Goal: Information Seeking & Learning: Learn about a topic

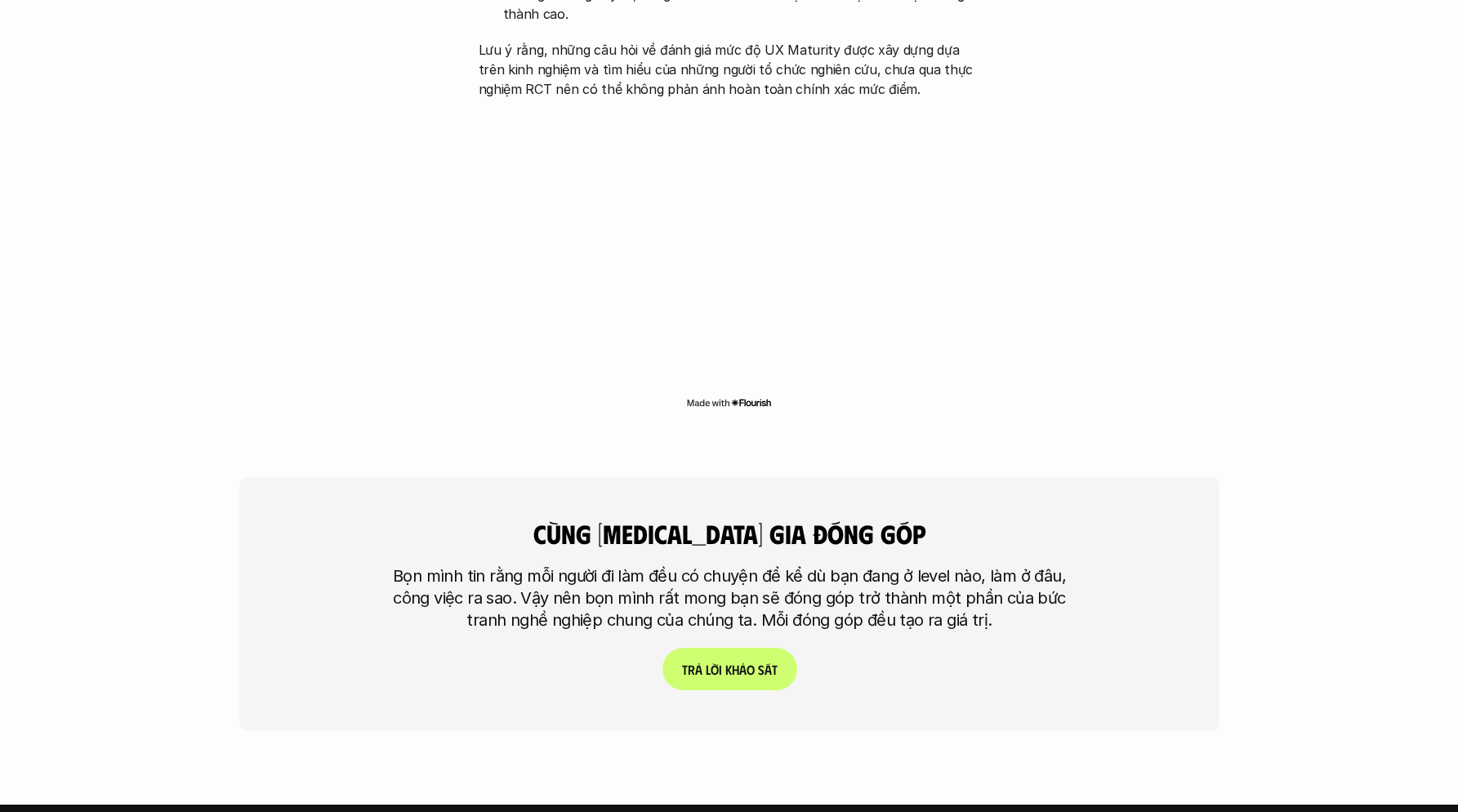
scroll to position [3818, 0]
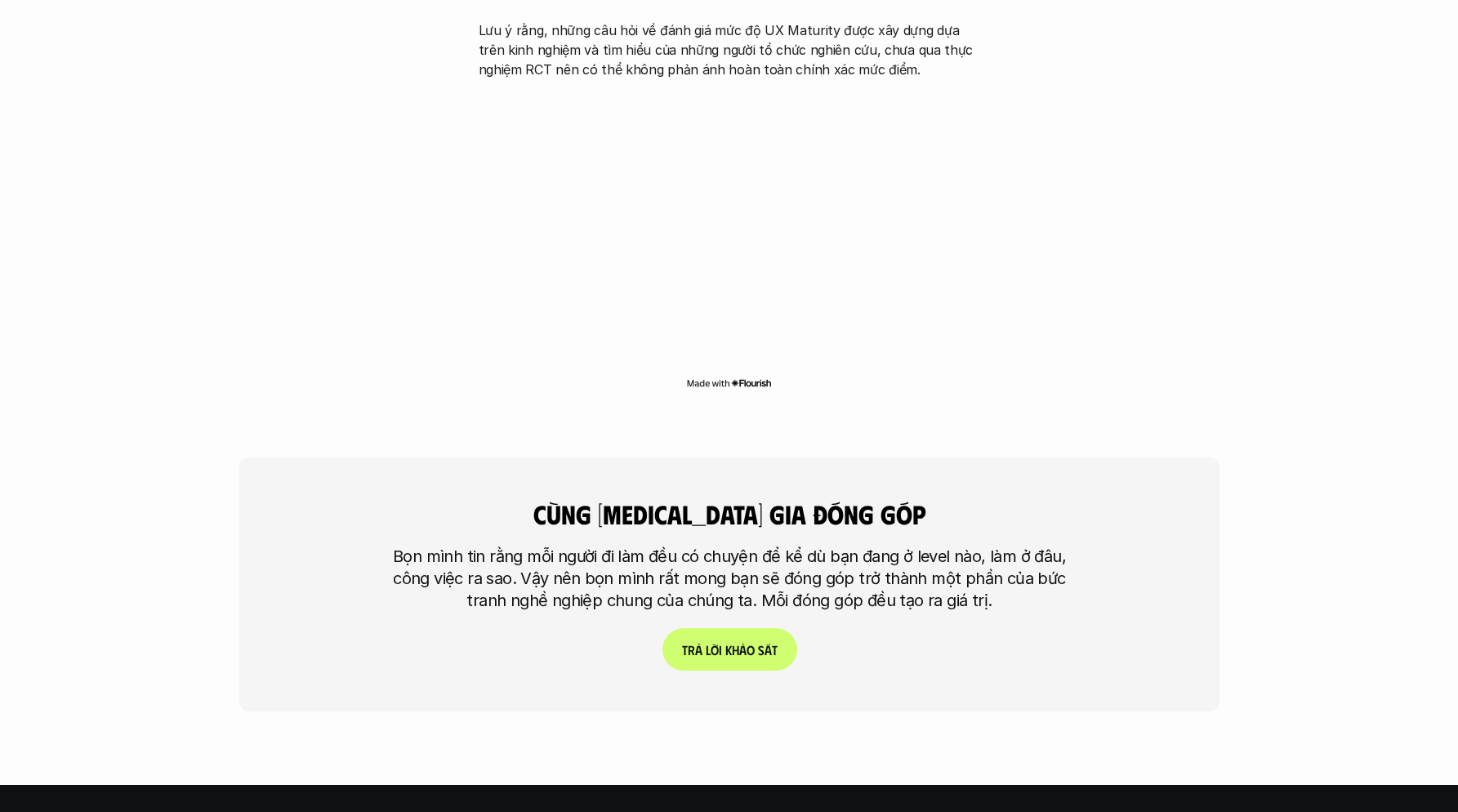
click at [752, 408] on div "cùng [MEDICAL_DATA] gia đóng góp Bọn mình tin rằng mỗi người đi làm đều có chuy…" at bounding box center [729, 575] width 981 height 336
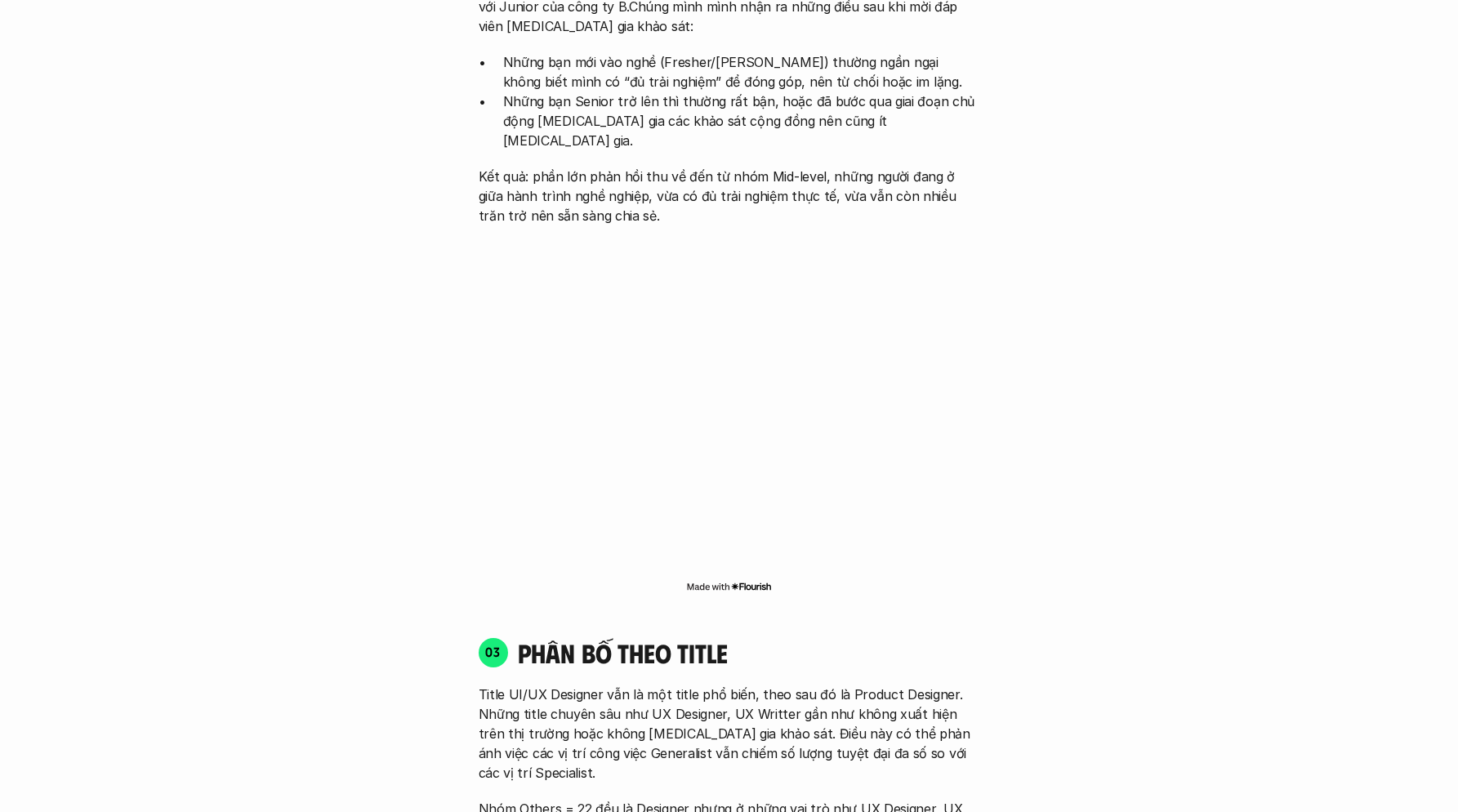
scroll to position [1953, 0]
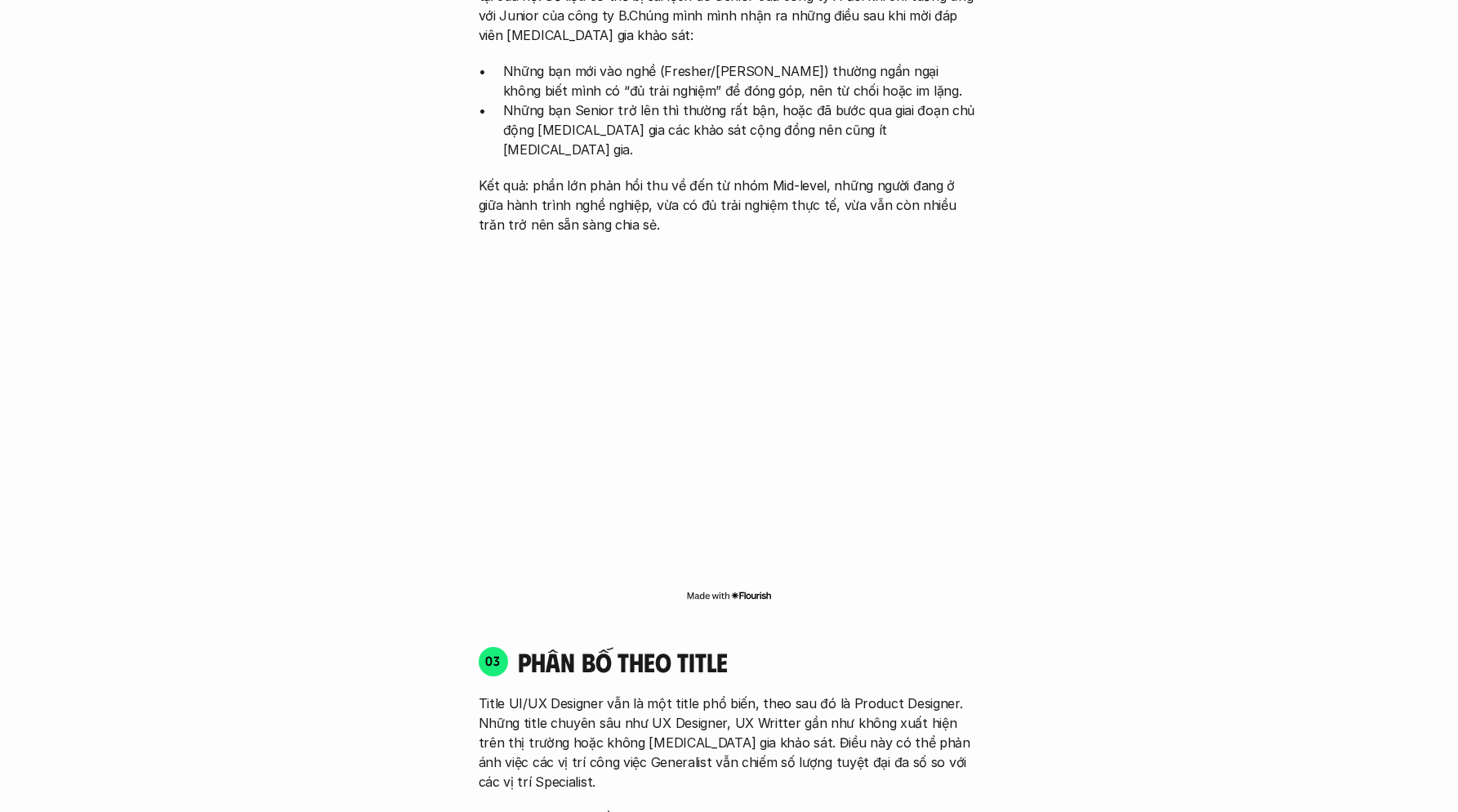
click at [646, 575] on div at bounding box center [729, 423] width 531 height 362
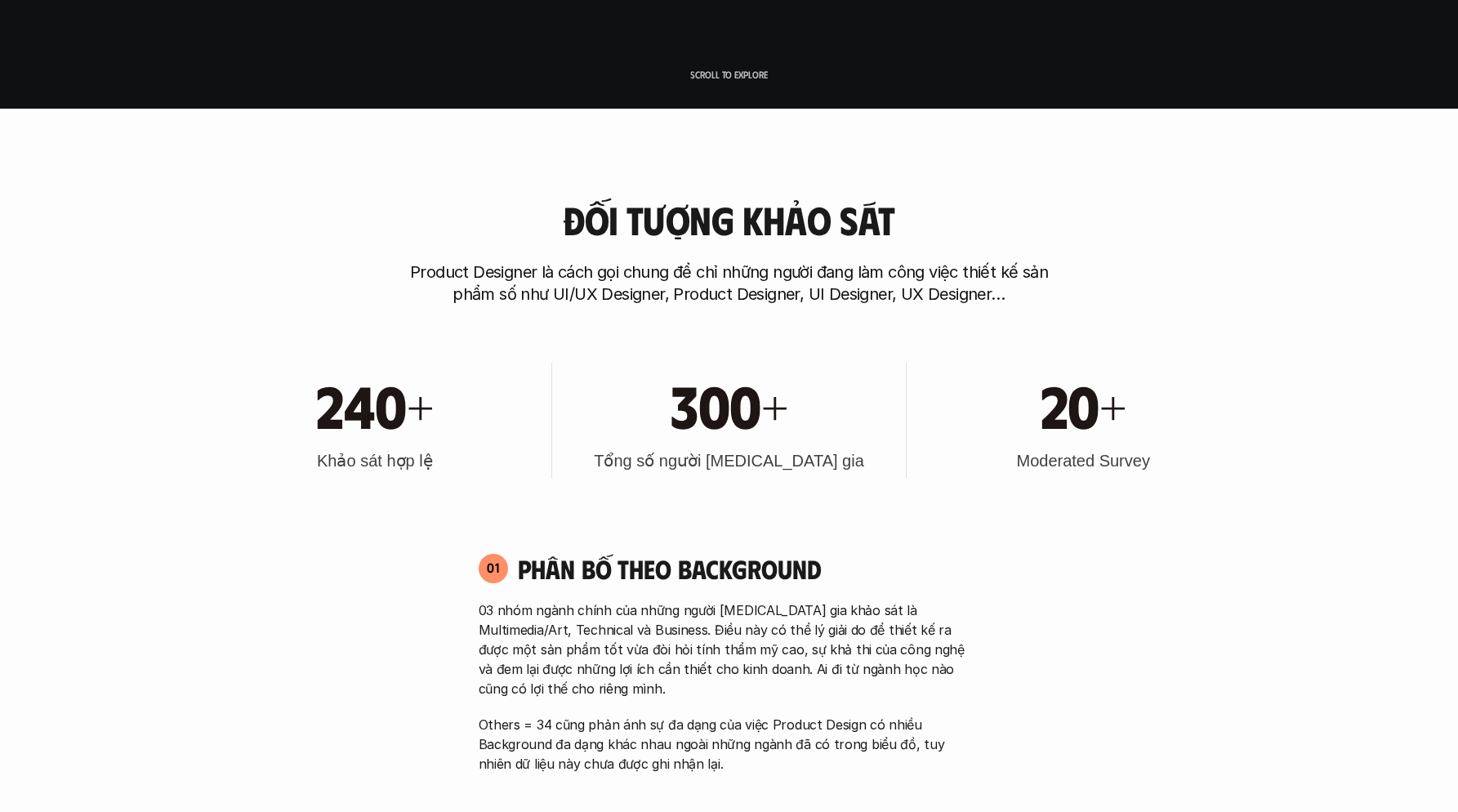
scroll to position [642, 0]
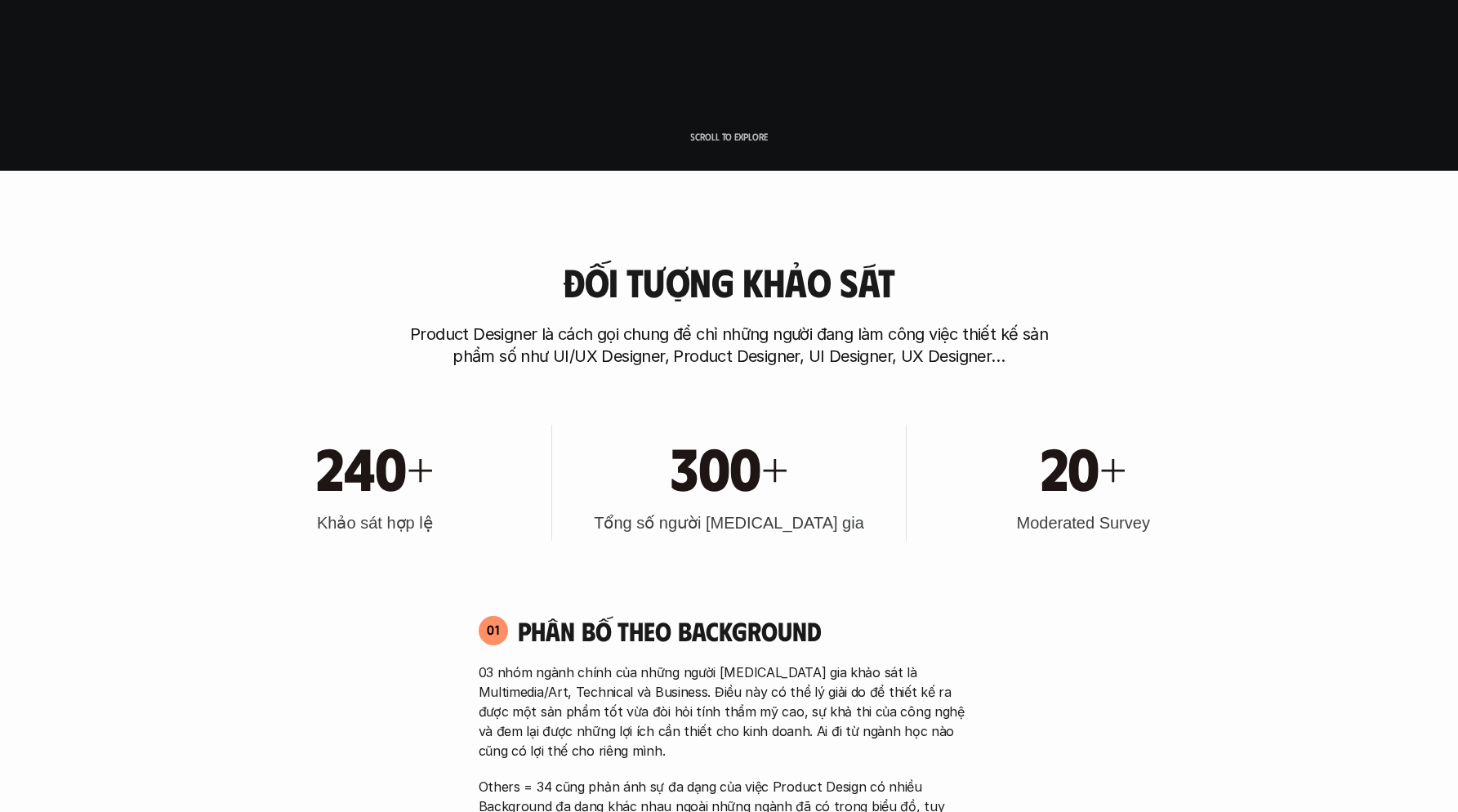
click at [837, 279] on h3 "Đối tượng khảo sát" at bounding box center [729, 282] width 331 height 43
click at [816, 279] on h3 "Đối tượng khảo sát" at bounding box center [729, 282] width 331 height 43
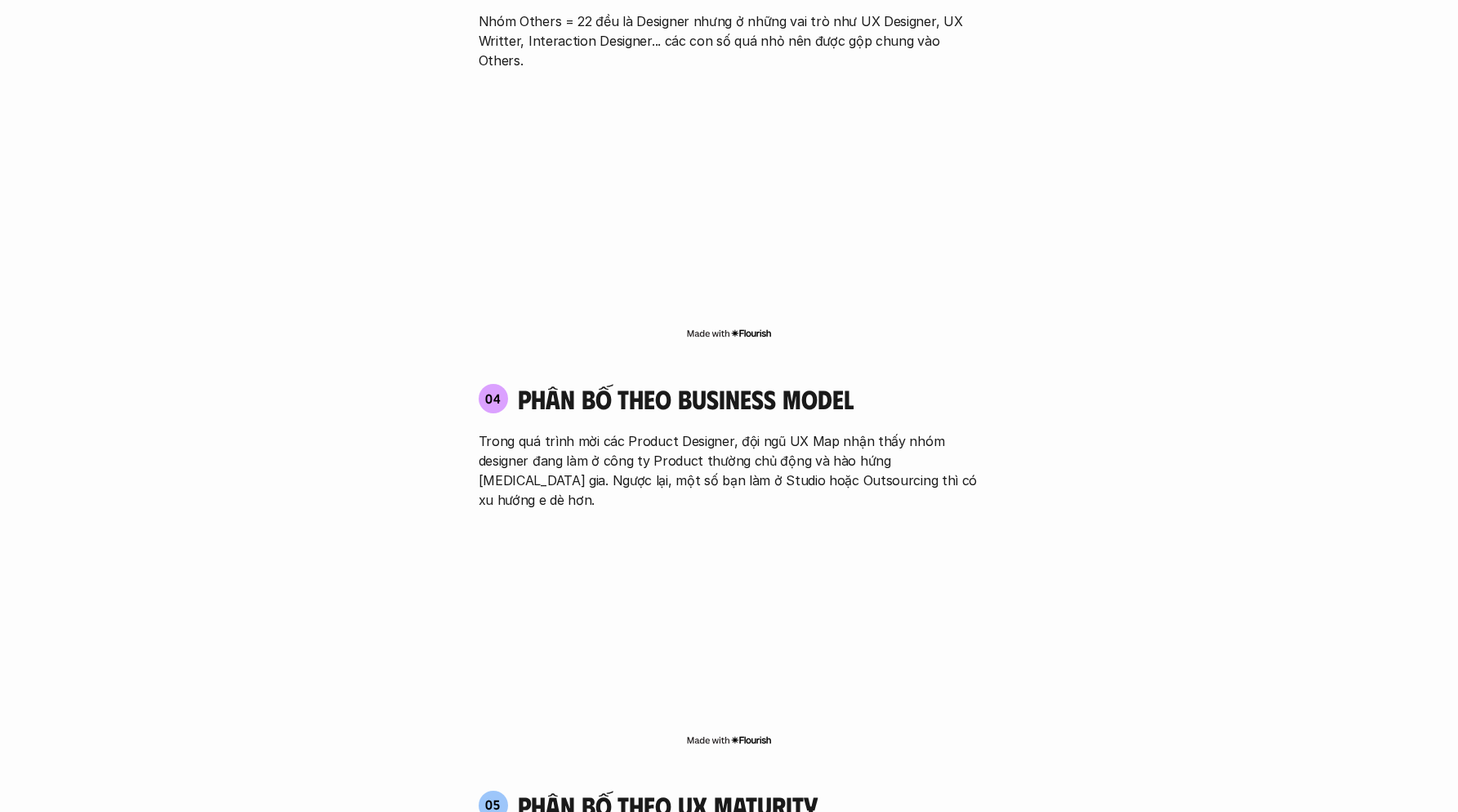
scroll to position [2764, 0]
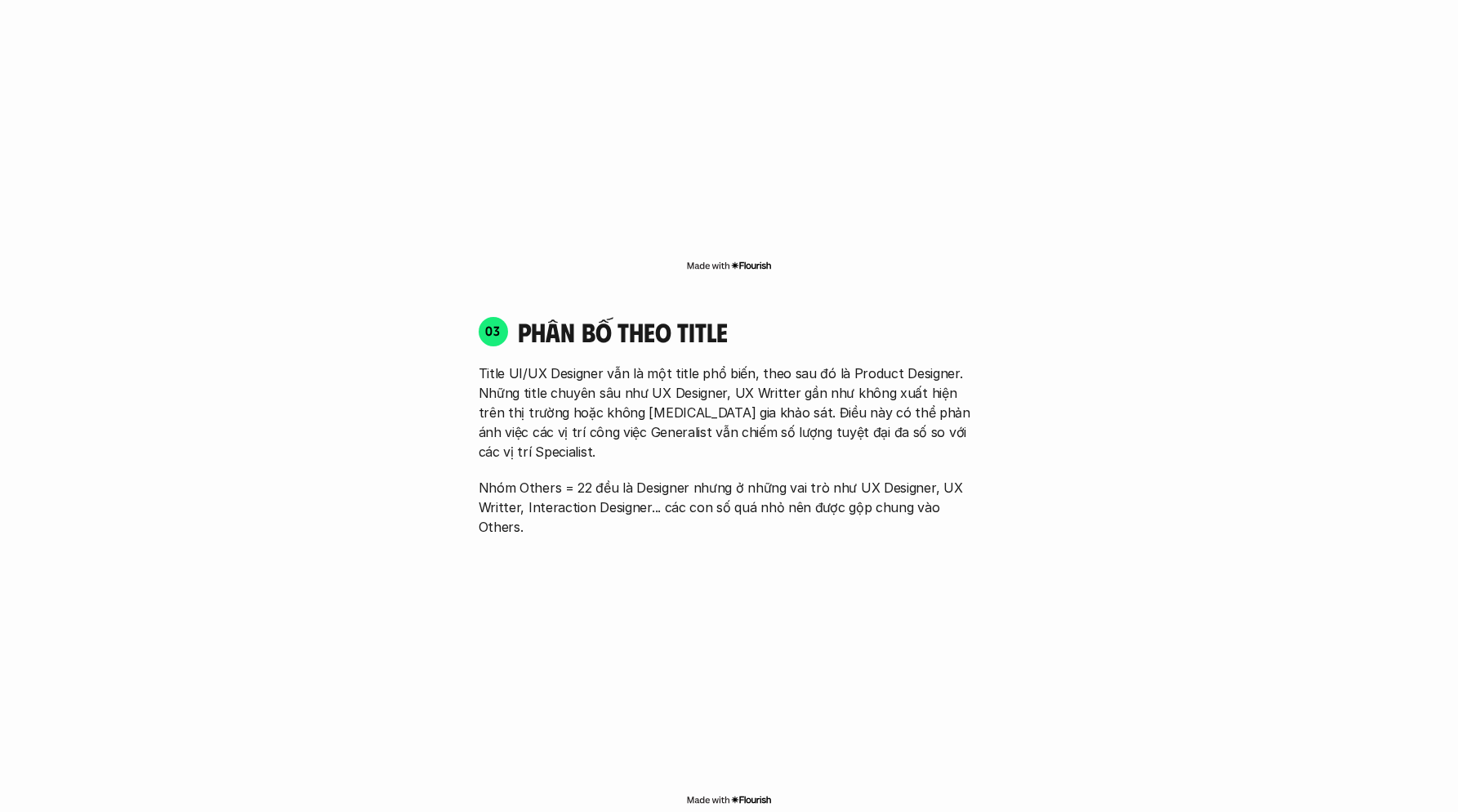
scroll to position [2291, 0]
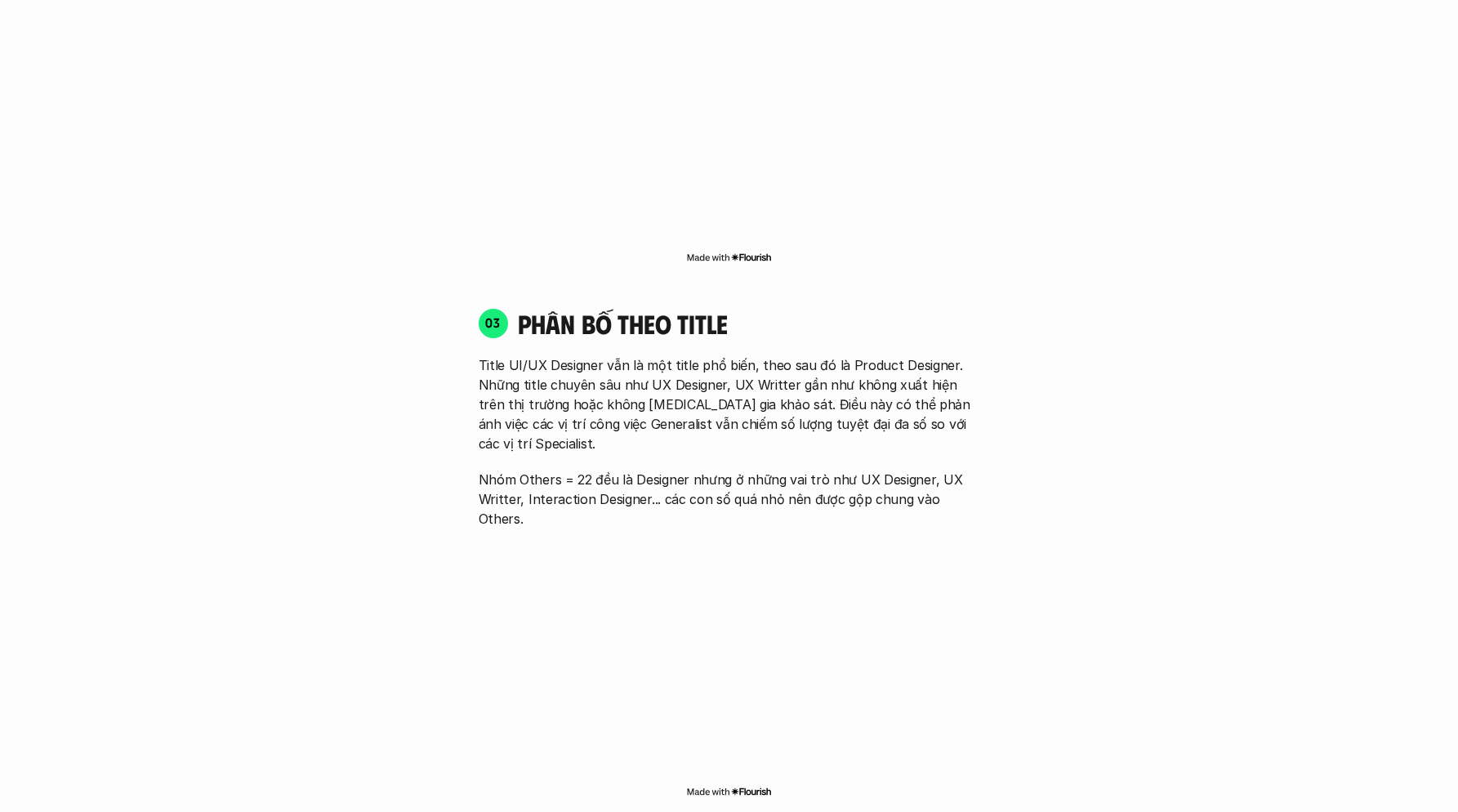
click at [728, 372] on p "Title UI/UX Designer vẫn là một title phổ biến, theo sau đó là Product Designer…" at bounding box center [729, 404] width 502 height 98
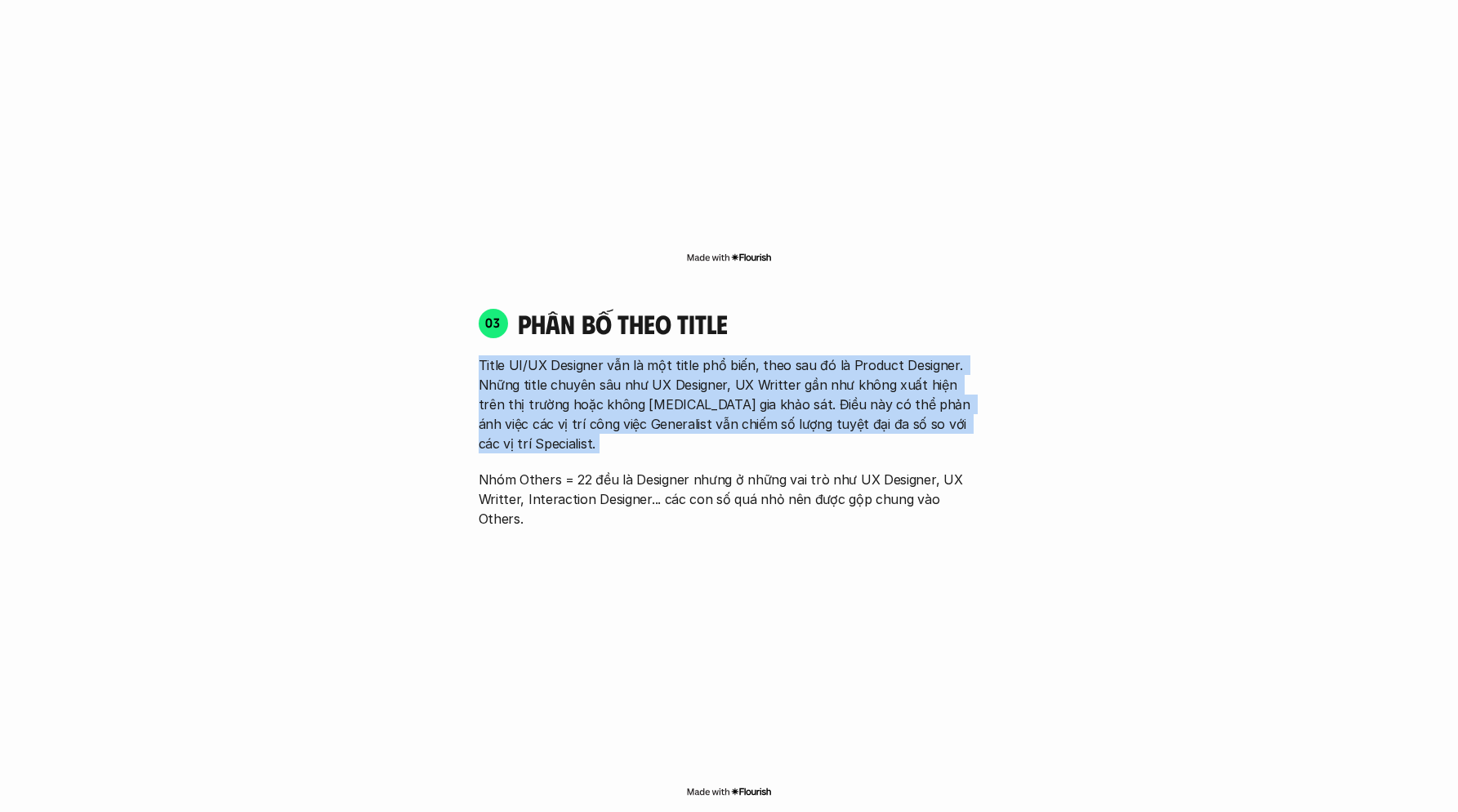
click at [723, 411] on p "Title UI/UX Designer vẫn là một title phổ biến, theo sau đó là Product Designer…" at bounding box center [729, 404] width 502 height 98
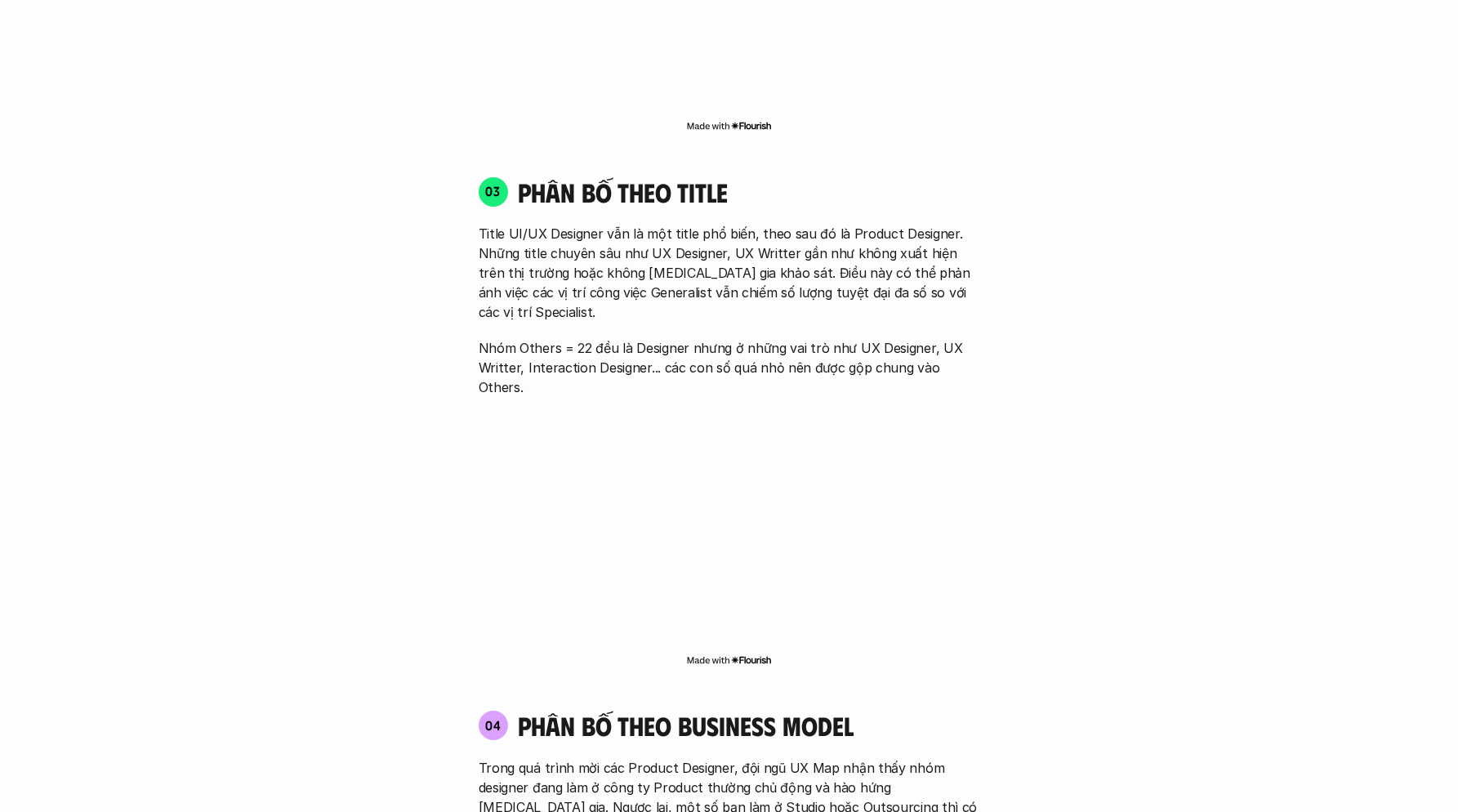
scroll to position [2423, 0]
click at [729, 245] on p "Title UI/UX Designer vẫn là một title phổ biến, theo sau đó là Product Designer…" at bounding box center [729, 271] width 502 height 98
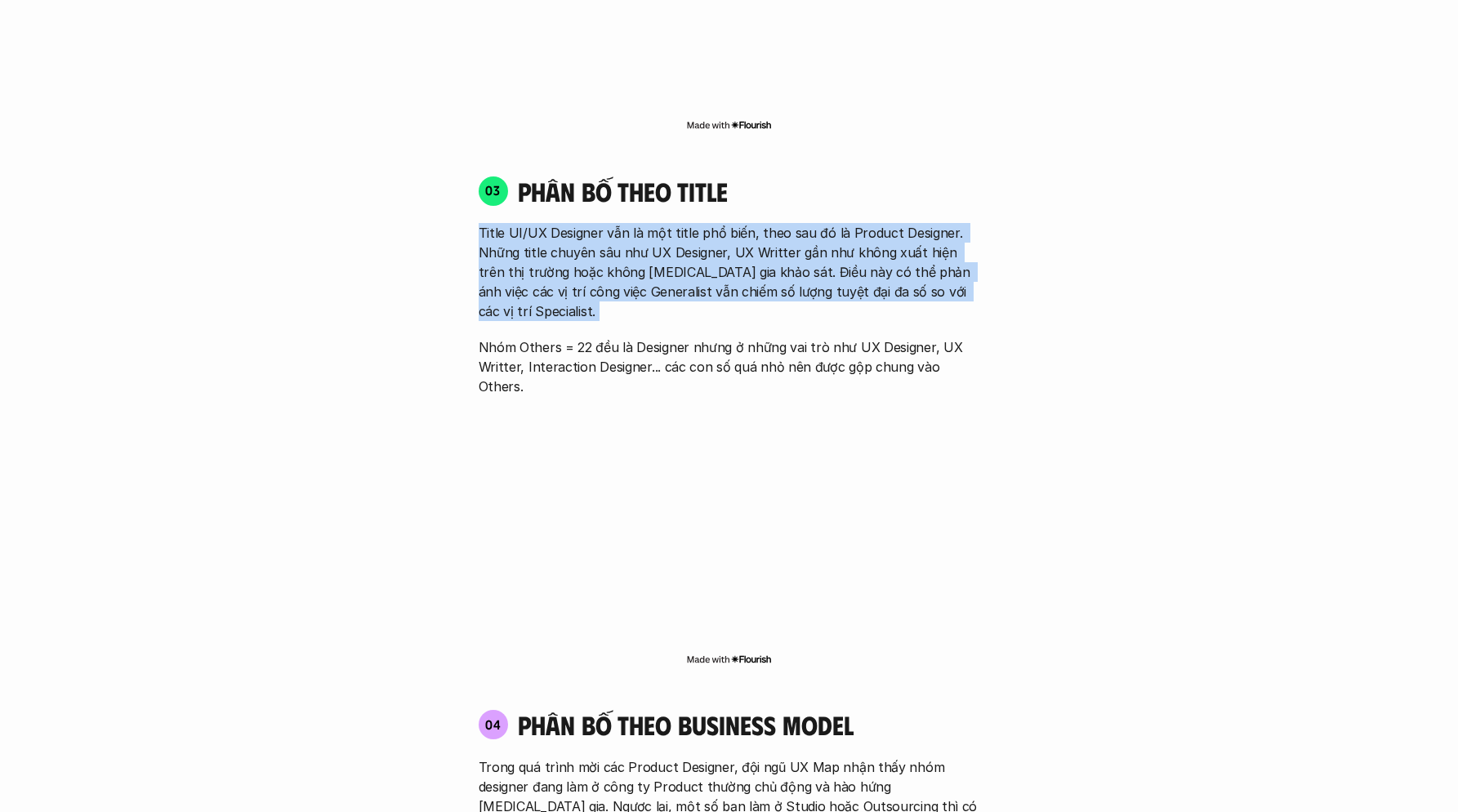
click at [728, 273] on p "Title UI/UX Designer vẫn là một title phổ biến, theo sau đó là Product Designer…" at bounding box center [729, 271] width 502 height 98
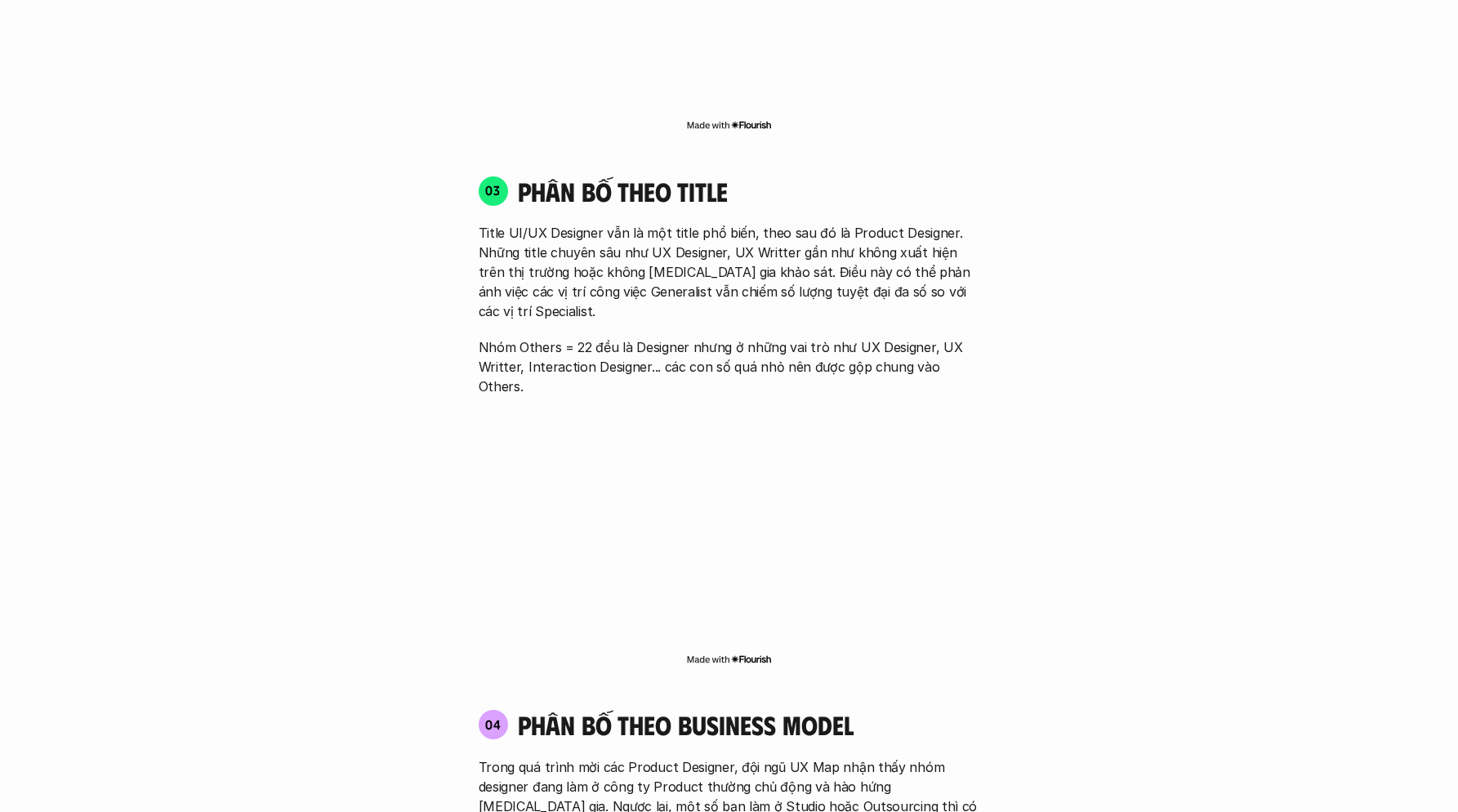
click at [731, 292] on div "Title UI/UX Designer vẫn là một title phổ biến, theo sau đó là Product Designer…" at bounding box center [729, 309] width 502 height 173
click at [736, 337] on p "Nhóm Others = 22 đều là Designer nhưng ở những vai trò như UX Designer, UX Writ…" at bounding box center [729, 367] width 502 height 59
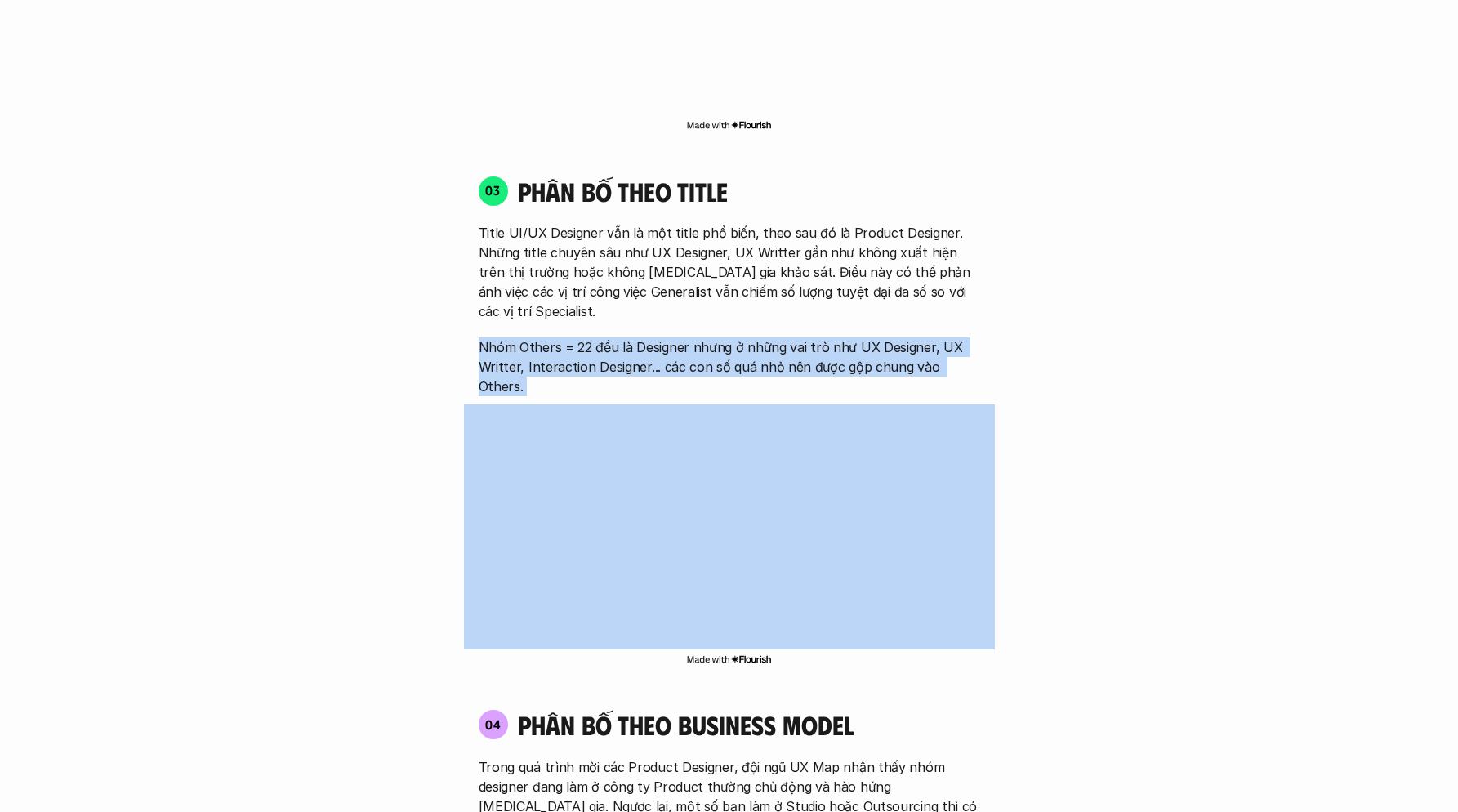
click at [741, 340] on div "03 phân bố theo title Title UI/UX Designer vẫn là một title phổ biến, theo sau …" at bounding box center [729, 422] width 531 height 526
